Goal: Check status: Check status

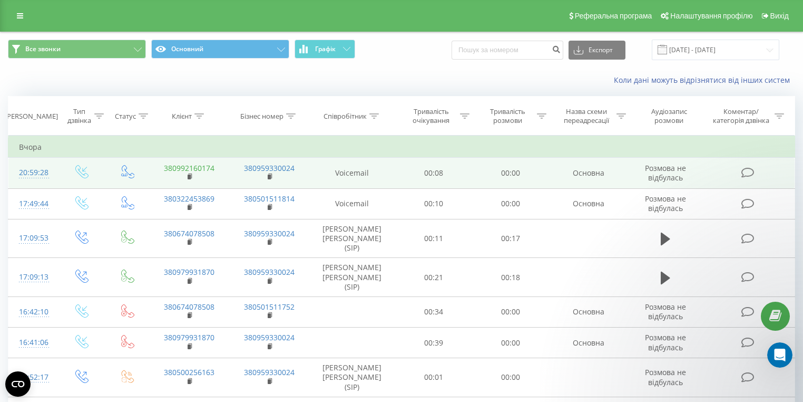
click at [193, 171] on link "380992160174" at bounding box center [189, 168] width 51 height 10
